Goal: Information Seeking & Learning: Find specific fact

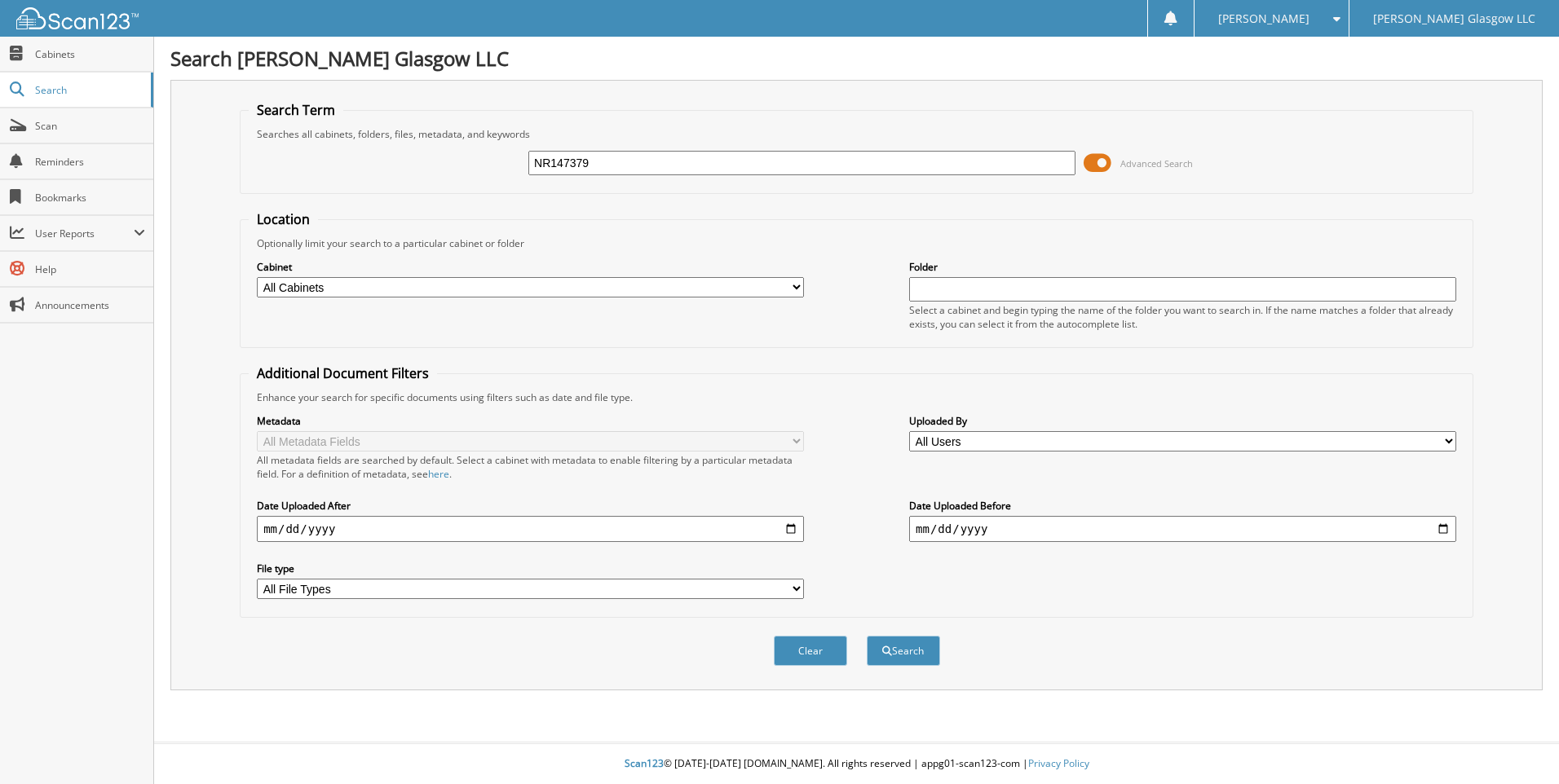
type input "NR147379"
click at [867, 636] on button "Search" at bounding box center [903, 651] width 73 height 30
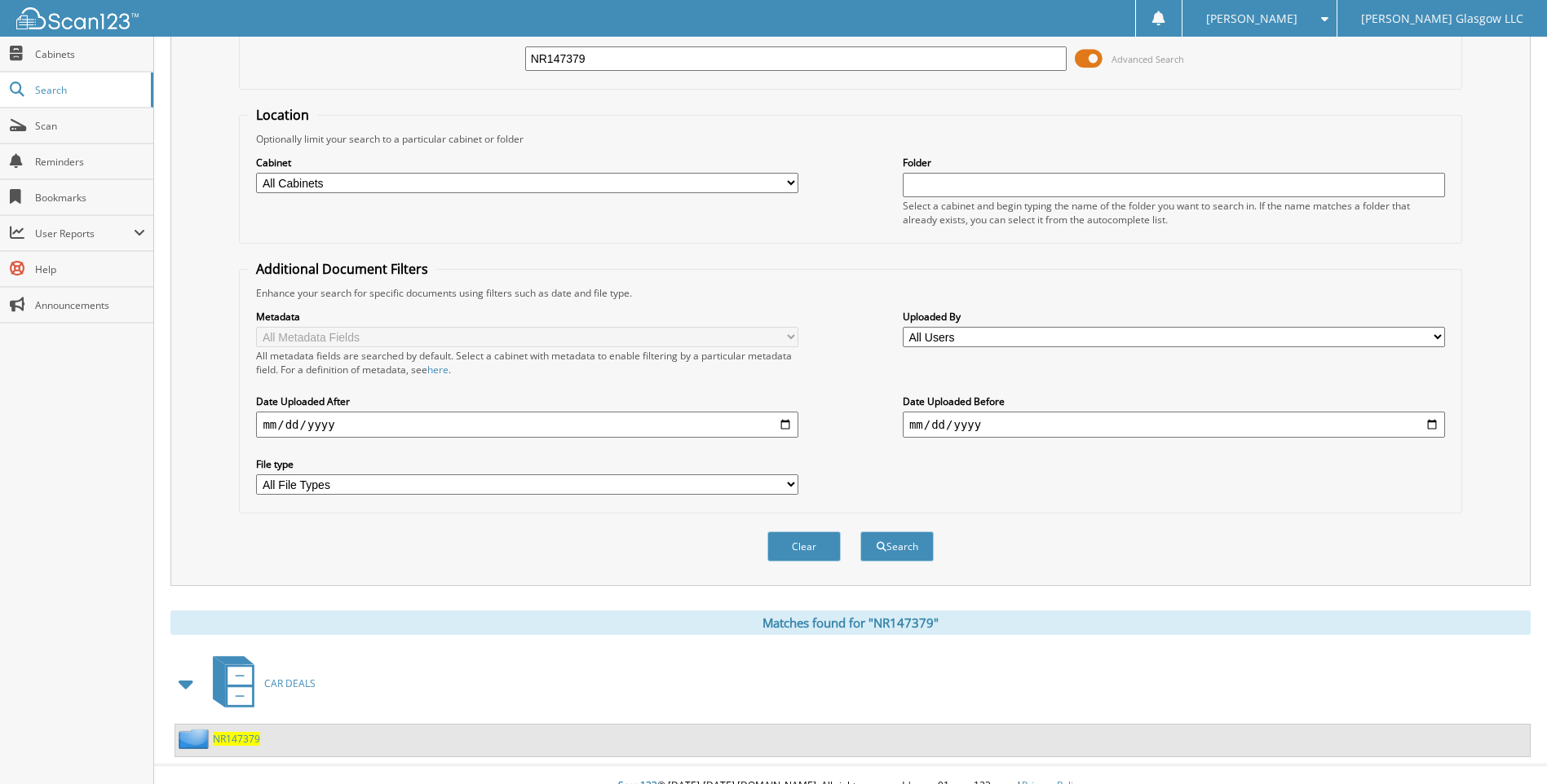
scroll to position [128, 0]
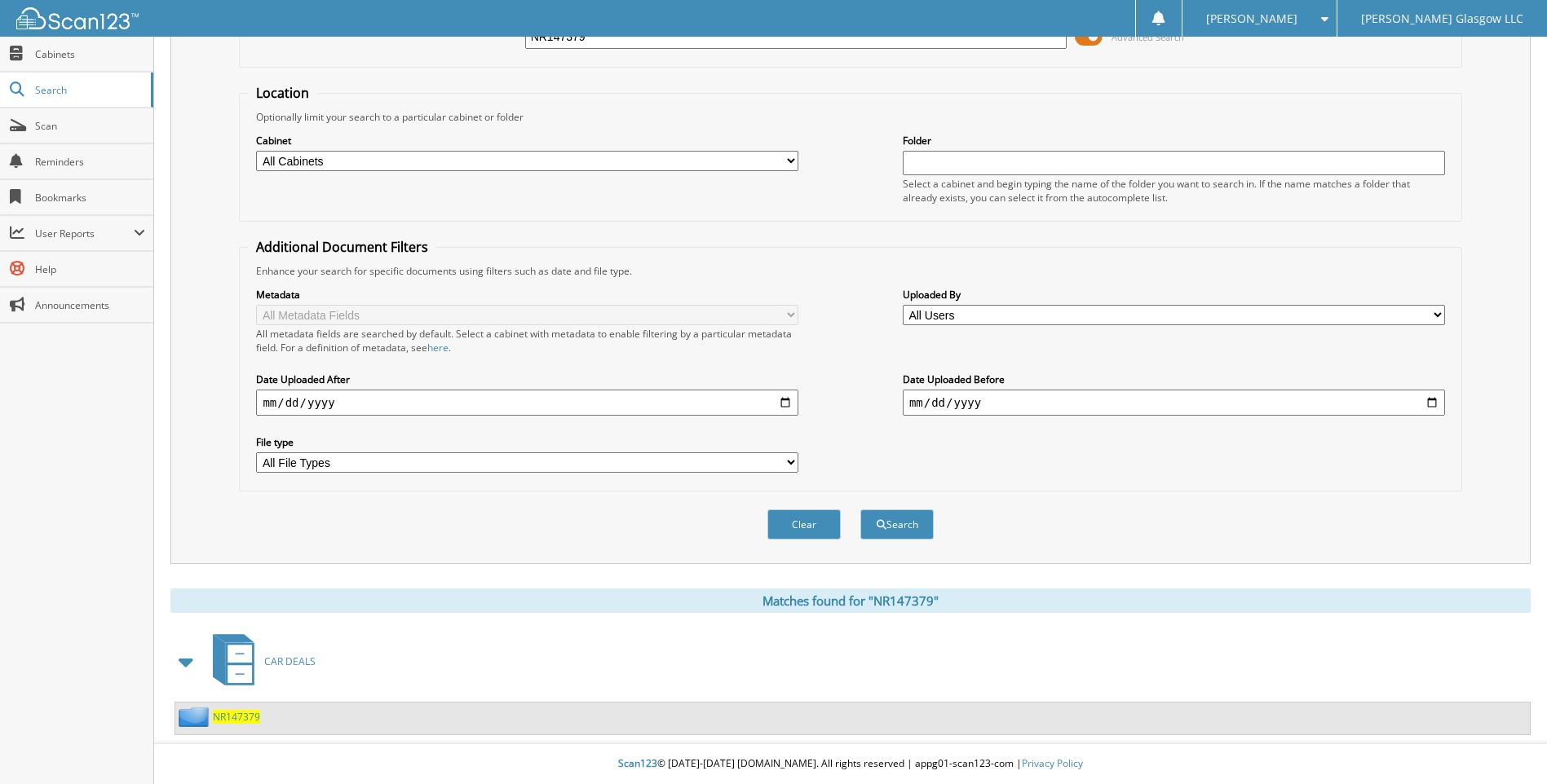
drag, startPoint x: 243, startPoint y: 707, endPoint x: 249, endPoint y: 718, distance: 12.5
click at [243, 708] on div "NR147379" at bounding box center [217, 717] width 85 height 20
click at [250, 718] on span "NR147379" at bounding box center [236, 717] width 47 height 14
